Goal: Task Accomplishment & Management: Use online tool/utility

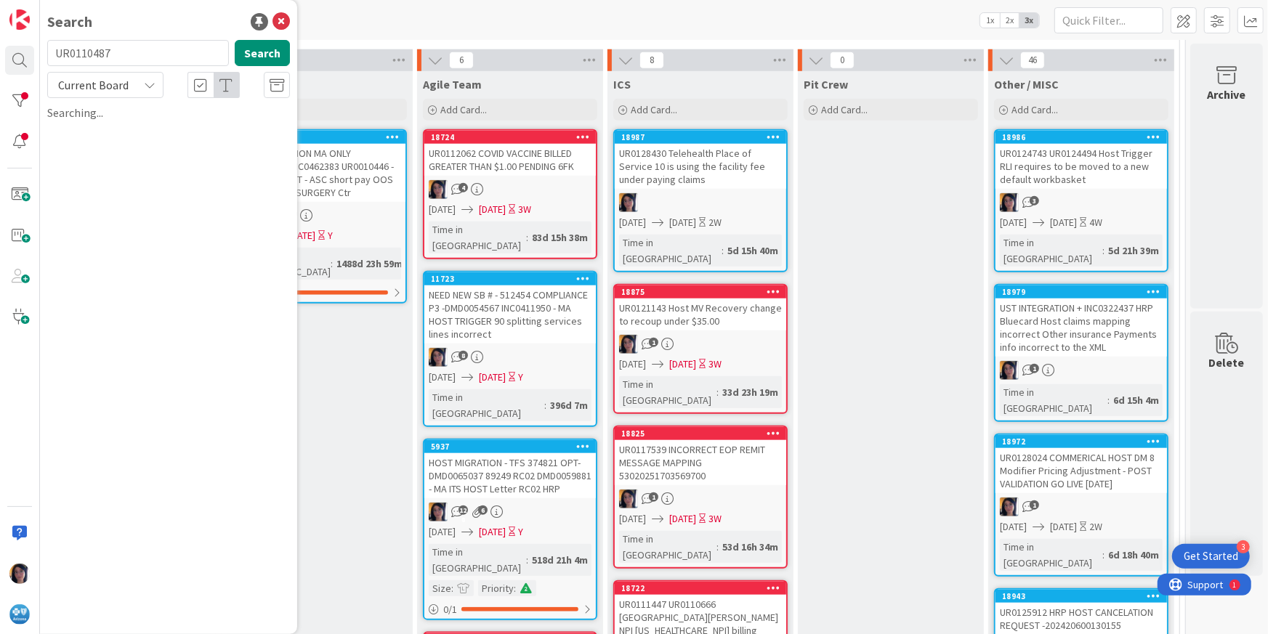
click at [76, 82] on span "Current Board" at bounding box center [93, 85] width 70 height 15
click at [94, 153] on span "All Boards" at bounding box center [130, 145] width 151 height 22
click at [261, 53] on button "Search" at bounding box center [262, 53] width 55 height 26
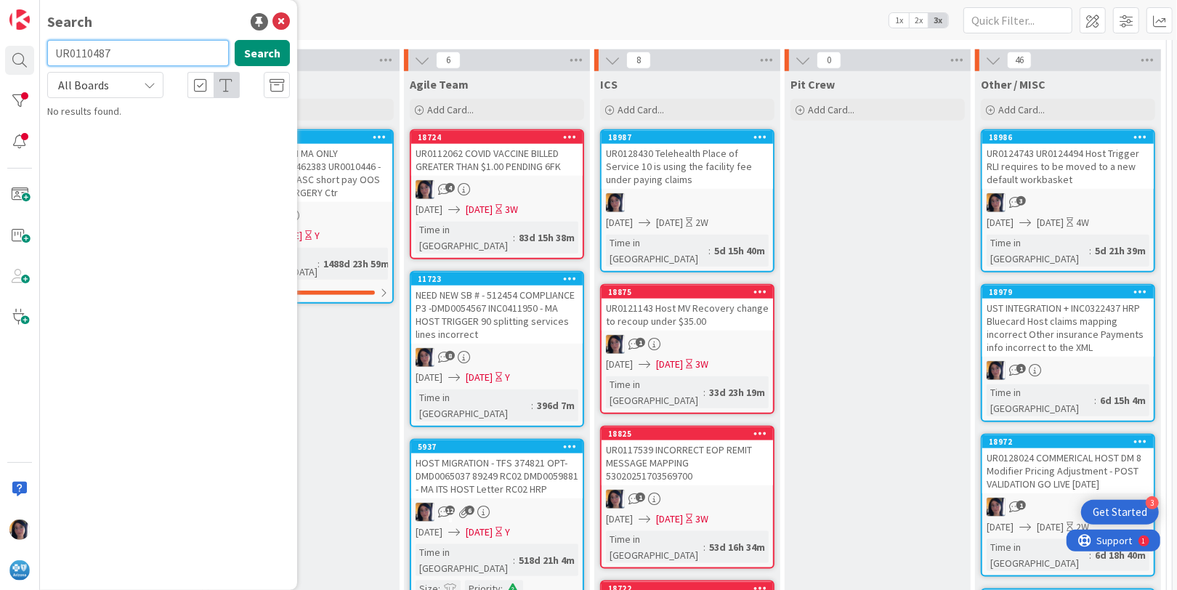
click at [74, 53] on input "UR0110487" at bounding box center [138, 53] width 182 height 26
click at [116, 51] on input "viod" at bounding box center [138, 53] width 182 height 26
type input "v"
type input "void"
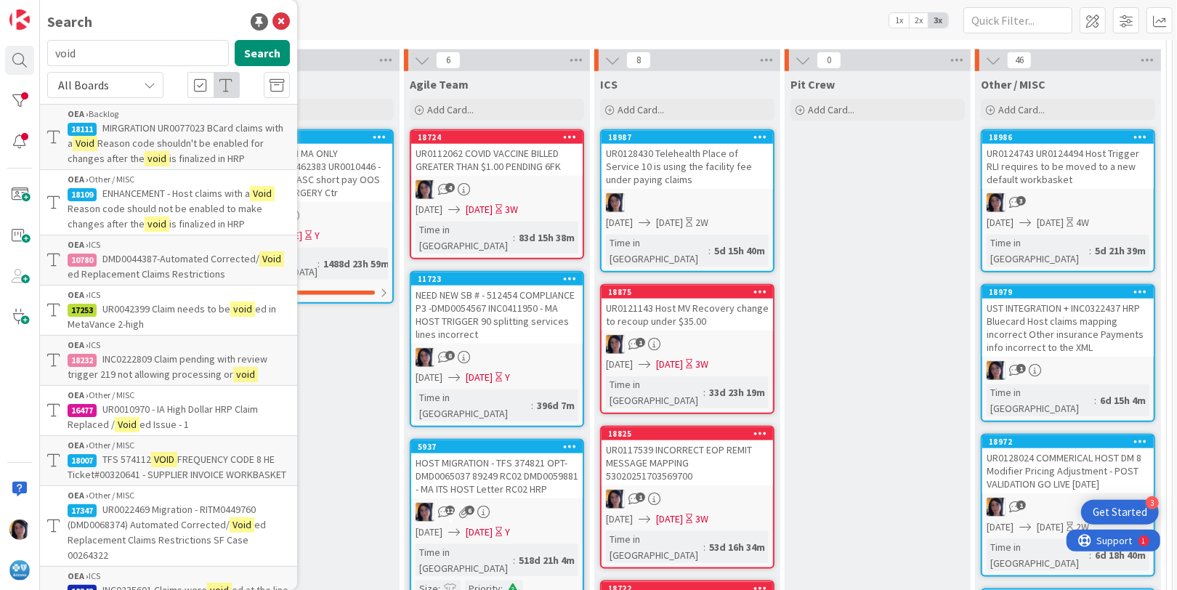
click at [152, 140] on span "Reason code shouldn't be enabled for changes after the" at bounding box center [166, 151] width 196 height 28
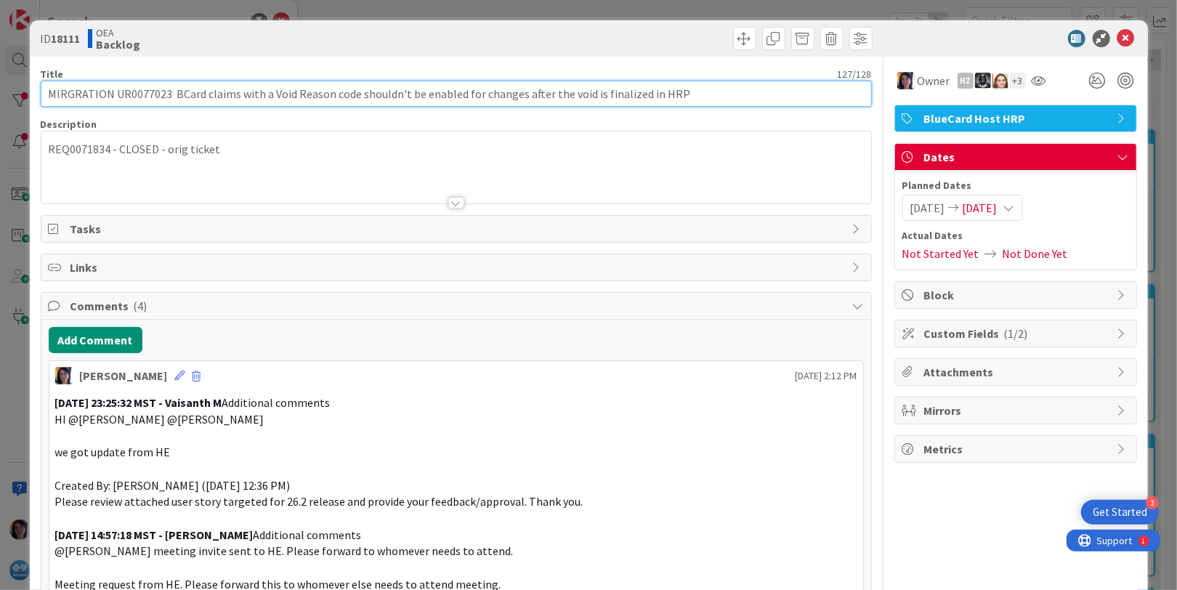
click at [140, 92] on input "MIRGRATION UR0077023 BCard claims with a Void Reason code shouldn't be enabled …" at bounding box center [456, 94] width 831 height 26
paste input "U"
type input "MIRGRATION UR0077023 BCard claims with a Void Reason code shouldn't be enabled …"
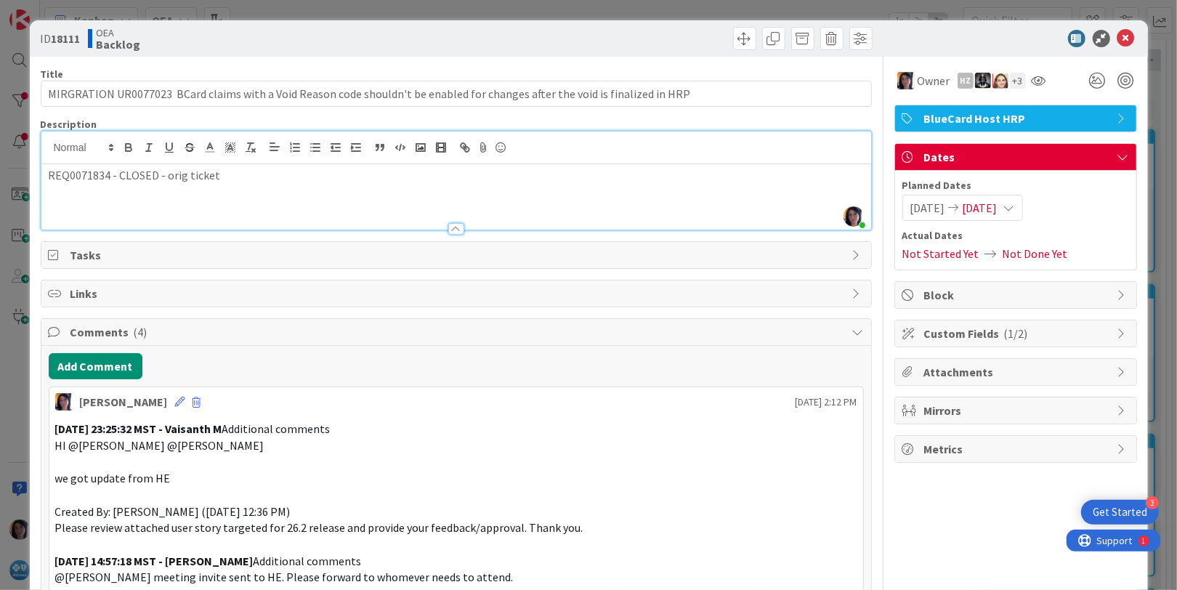
click at [232, 143] on div "[PERSON_NAME] just joined REQ0071834 - CLOSED - orig ticket" at bounding box center [456, 181] width 830 height 98
paste div
click at [315, 182] on p "REQ0071834 - CLOSED - orig ticket" at bounding box center [456, 175] width 815 height 17
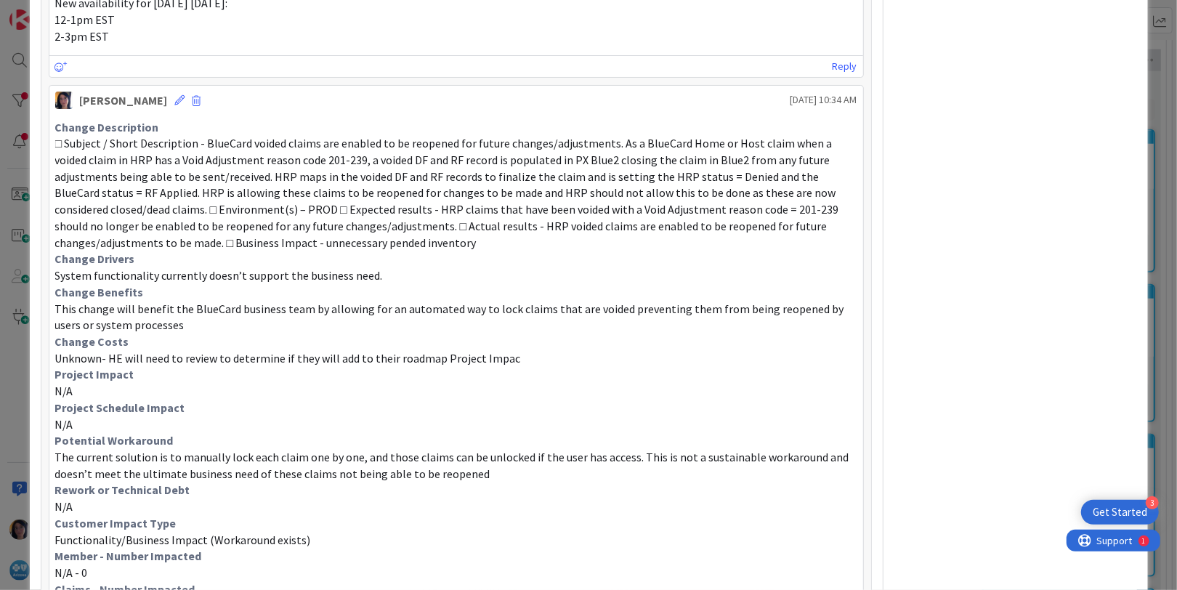
scroll to position [1044, 0]
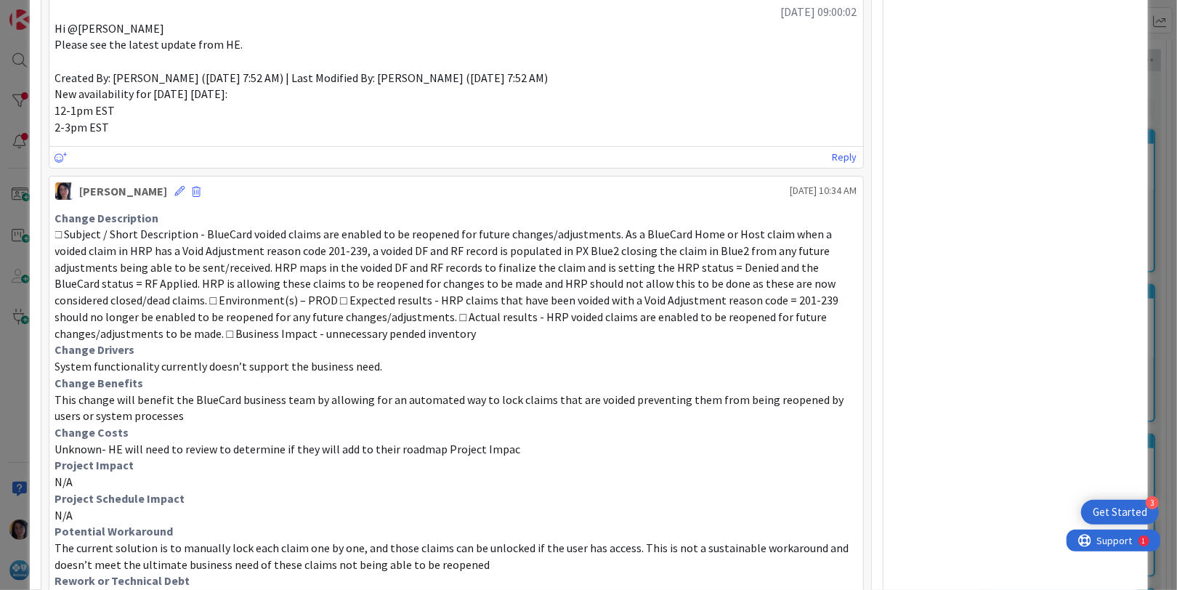
click at [645, 424] on p "Change Costs" at bounding box center [456, 432] width 802 height 17
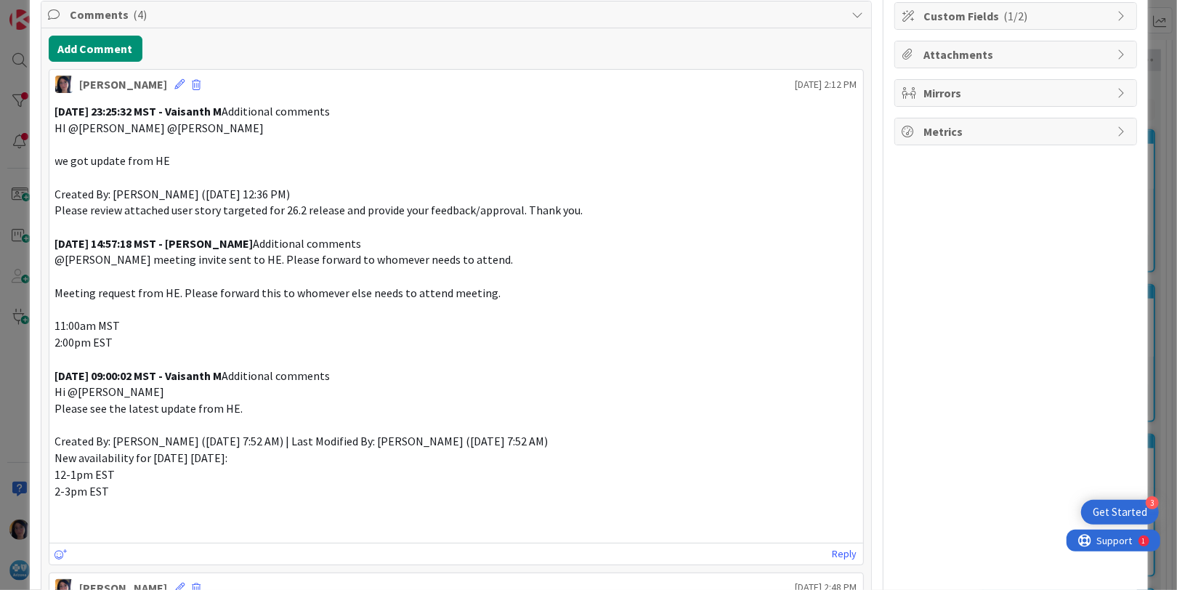
scroll to position [0, 0]
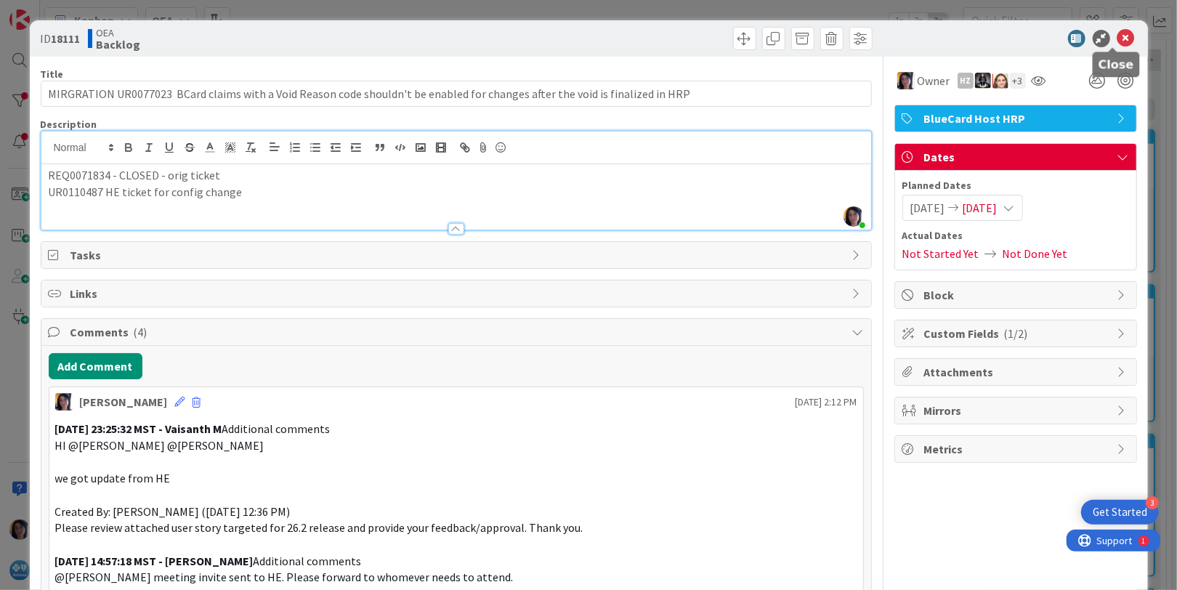
drag, startPoint x: 1109, startPoint y: 39, endPoint x: 1036, endPoint y: 52, distance: 73.8
click at [1118, 39] on icon at bounding box center [1126, 38] width 17 height 17
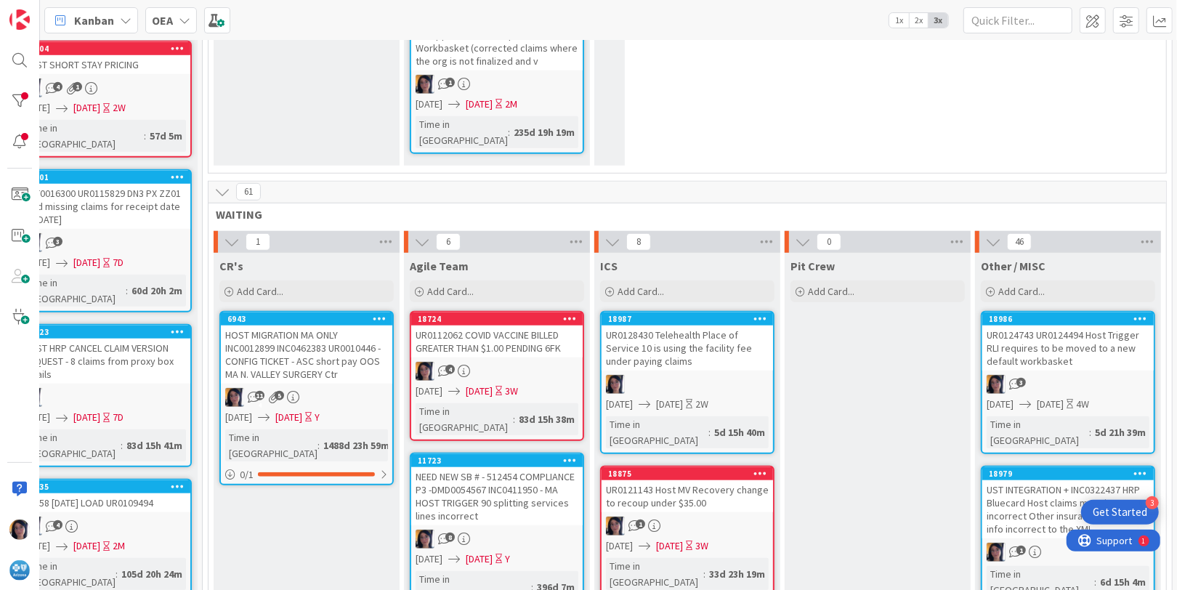
click at [1052, 326] on div "UR0124743 UR0124494 Host Trigger RLI requires to be moved to a new default work…" at bounding box center [1067, 348] width 171 height 45
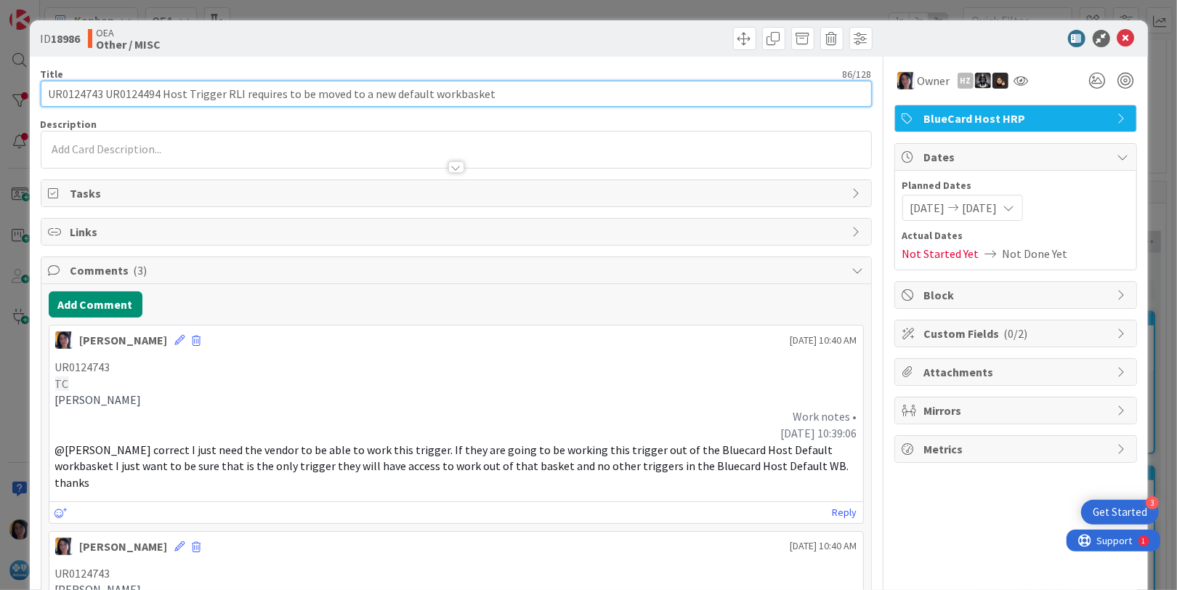
click at [68, 94] on input "UR0124743 UR0124494 Host Trigger RLI requires to be moved to a new default work…" at bounding box center [456, 94] width 831 height 26
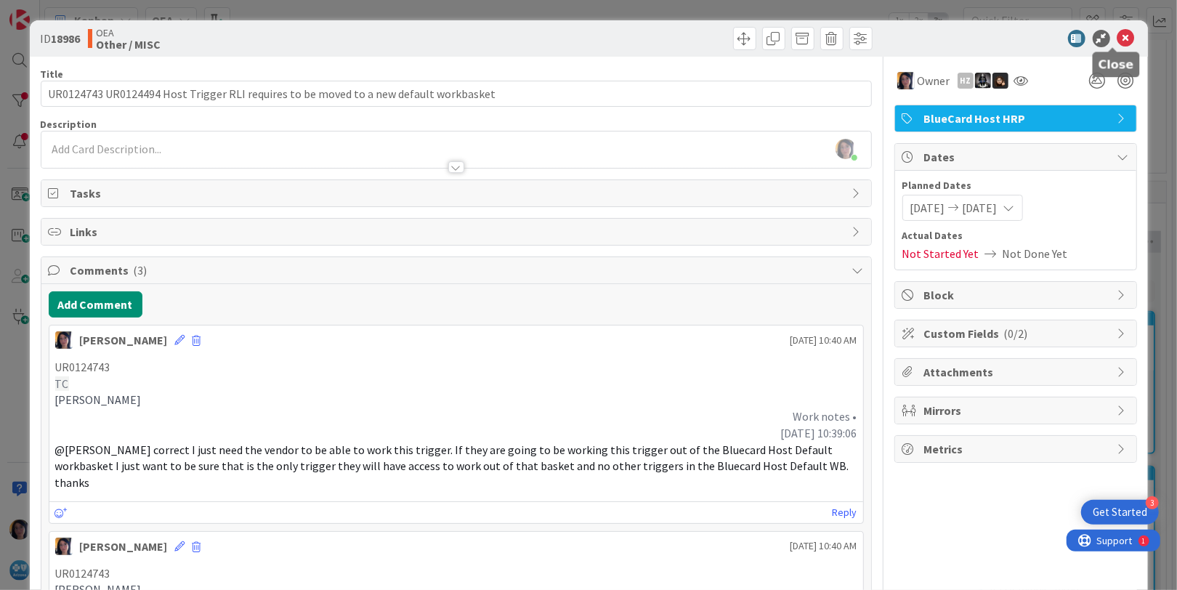
click at [1118, 36] on icon at bounding box center [1126, 38] width 17 height 17
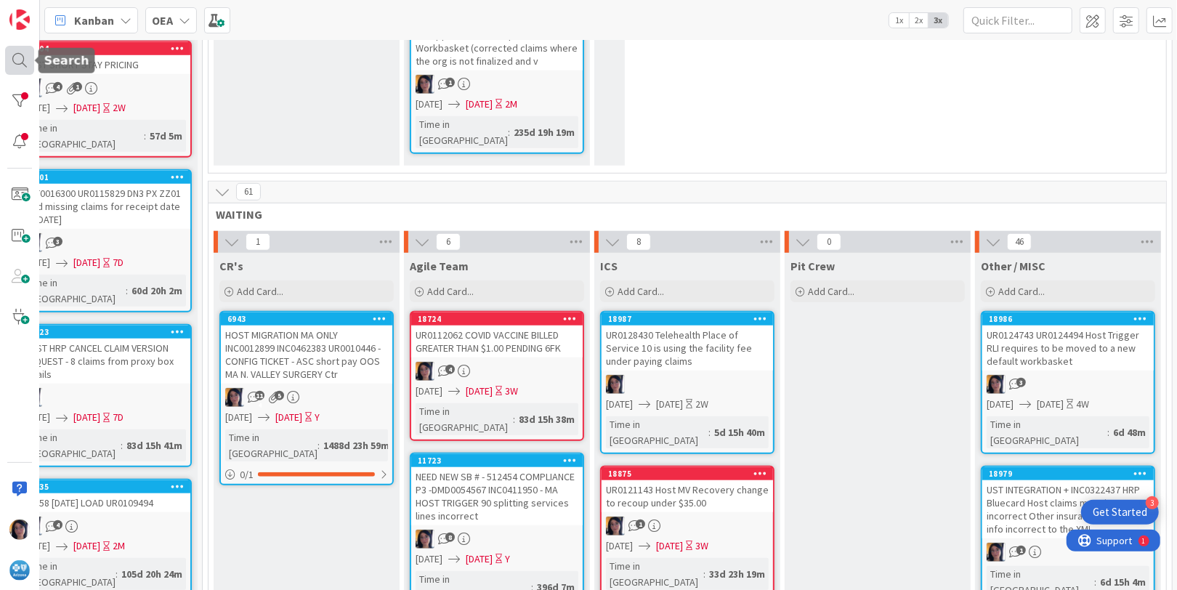
click at [23, 59] on div at bounding box center [19, 60] width 29 height 29
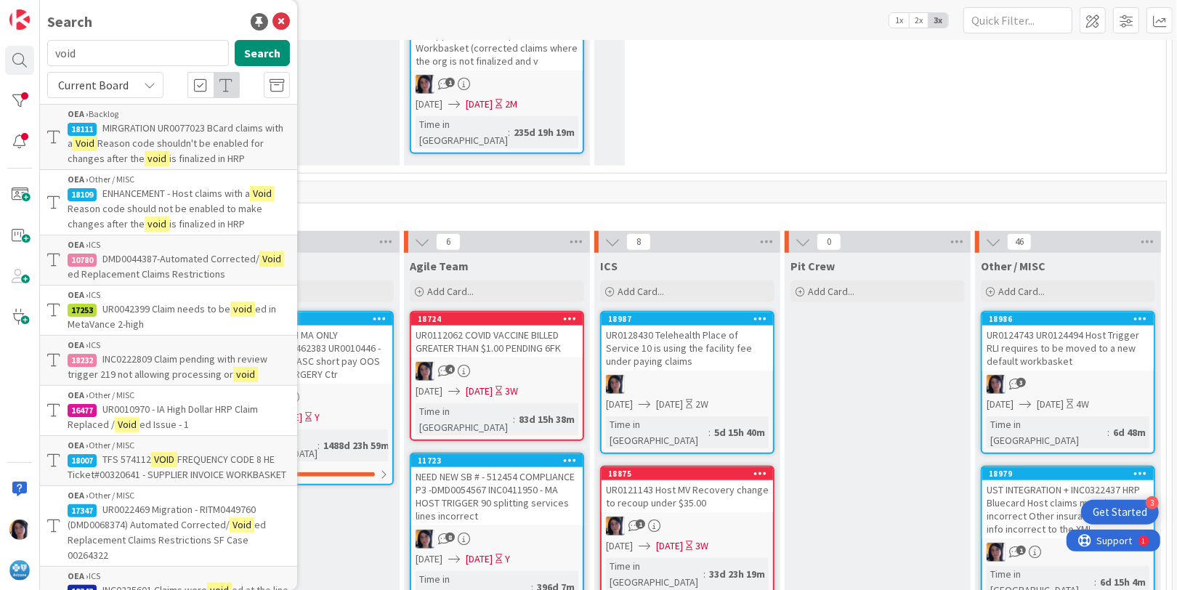
drag, startPoint x: 108, startPoint y: 52, endPoint x: 38, endPoint y: 55, distance: 69.8
click at [38, 55] on div "Search void Search Current Board OEA › Backlog 18111 MIRGRATION UR0077023 BCard…" at bounding box center [20, 295] width 40 height 590
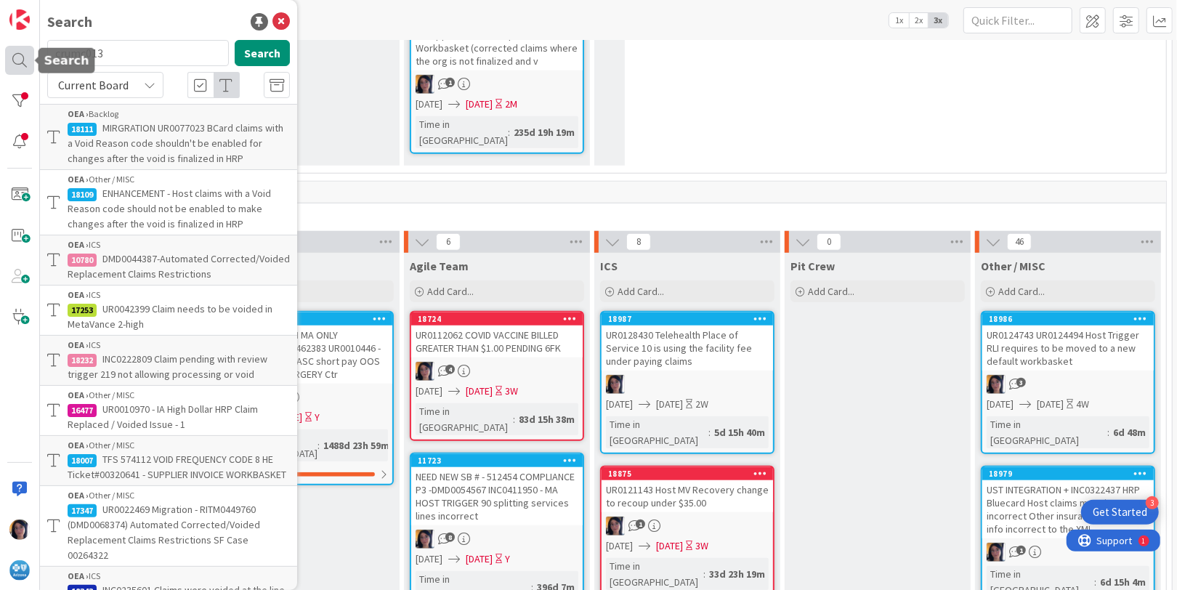
type input "crumc013"
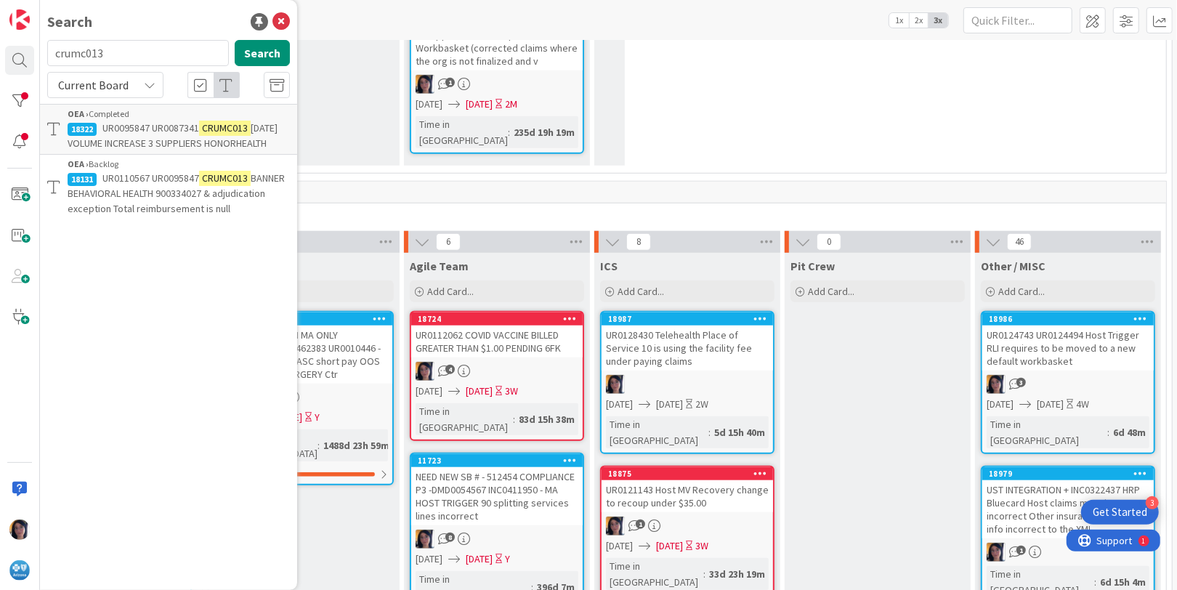
click at [154, 194] on span "BANNER BEHAVIORAL HEALTH 900334027 & adjudication exception Total reimbursement…" at bounding box center [176, 193] width 217 height 44
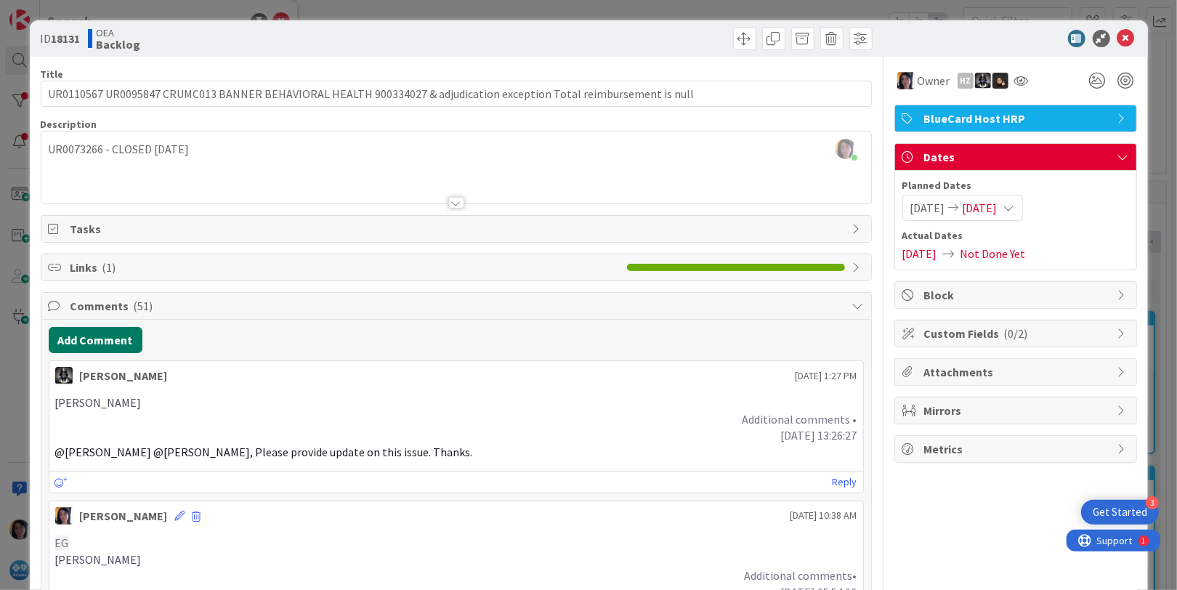
click at [115, 344] on button "Add Comment" at bounding box center [96, 340] width 94 height 26
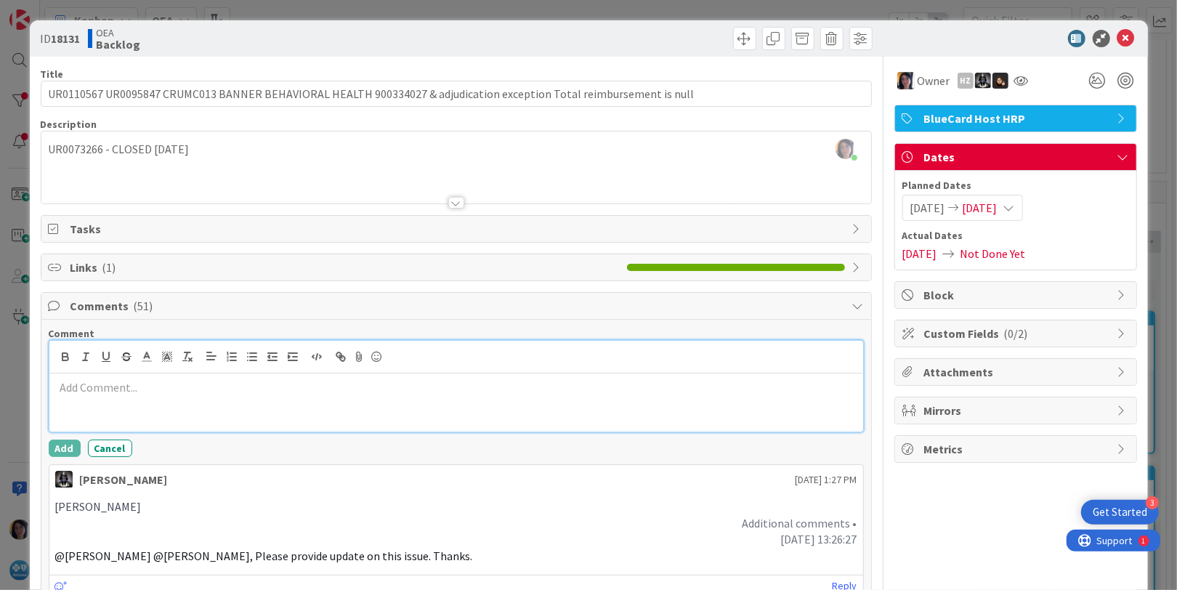
click at [117, 387] on p at bounding box center [456, 387] width 802 height 17
click at [101, 405] on div "202430200111287" at bounding box center [456, 402] width 814 height 58
click at [141, 387] on p "202430200111287" at bounding box center [456, 387] width 802 height 17
click at [131, 386] on p "202430200111287" at bounding box center [456, 387] width 802 height 17
click at [169, 386] on p "202430200111287" at bounding box center [456, 387] width 802 height 17
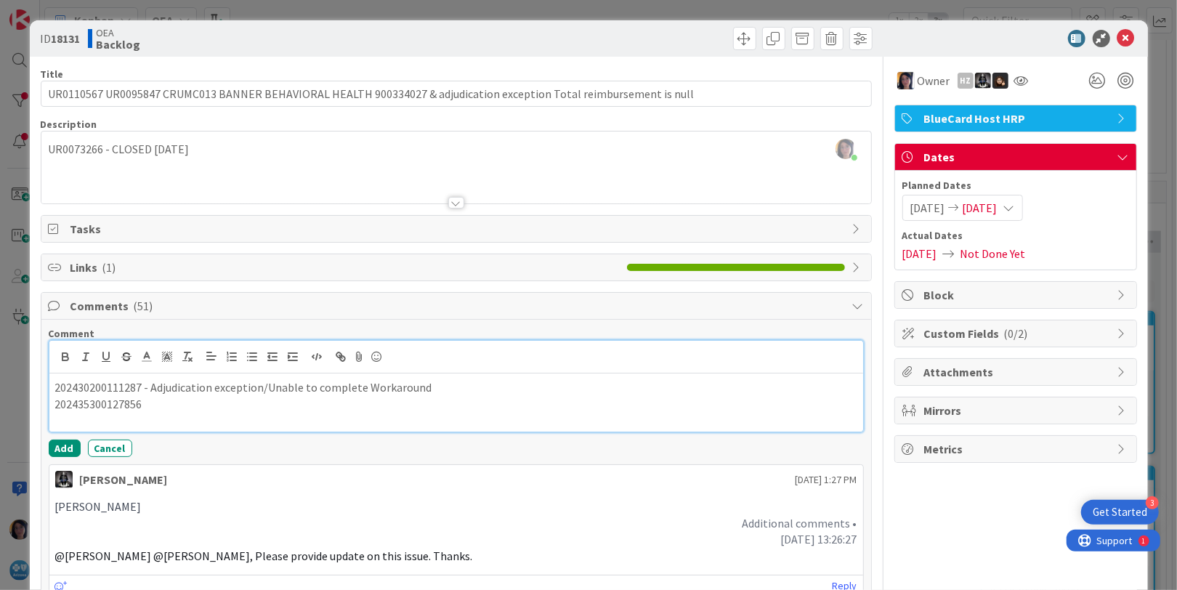
click at [184, 403] on p "202435300127856" at bounding box center [456, 404] width 802 height 17
click at [449, 402] on p "202435300127856 - Adjudication exception/Unable to complete Workaround" at bounding box center [456, 404] width 802 height 17
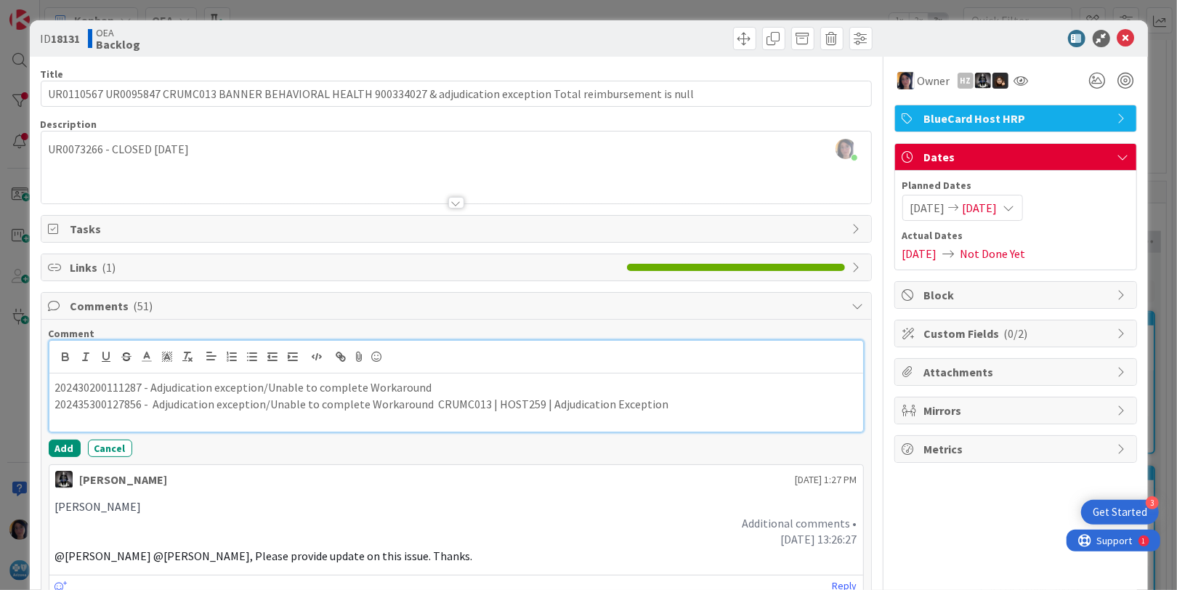
click at [471, 382] on p "202430200111287 - Adjudication exception/Unable to complete Workaround" at bounding box center [456, 387] width 802 height 17
click at [55, 448] on button "Add" at bounding box center [65, 448] width 32 height 17
